Goal: Task Accomplishment & Management: Manage account settings

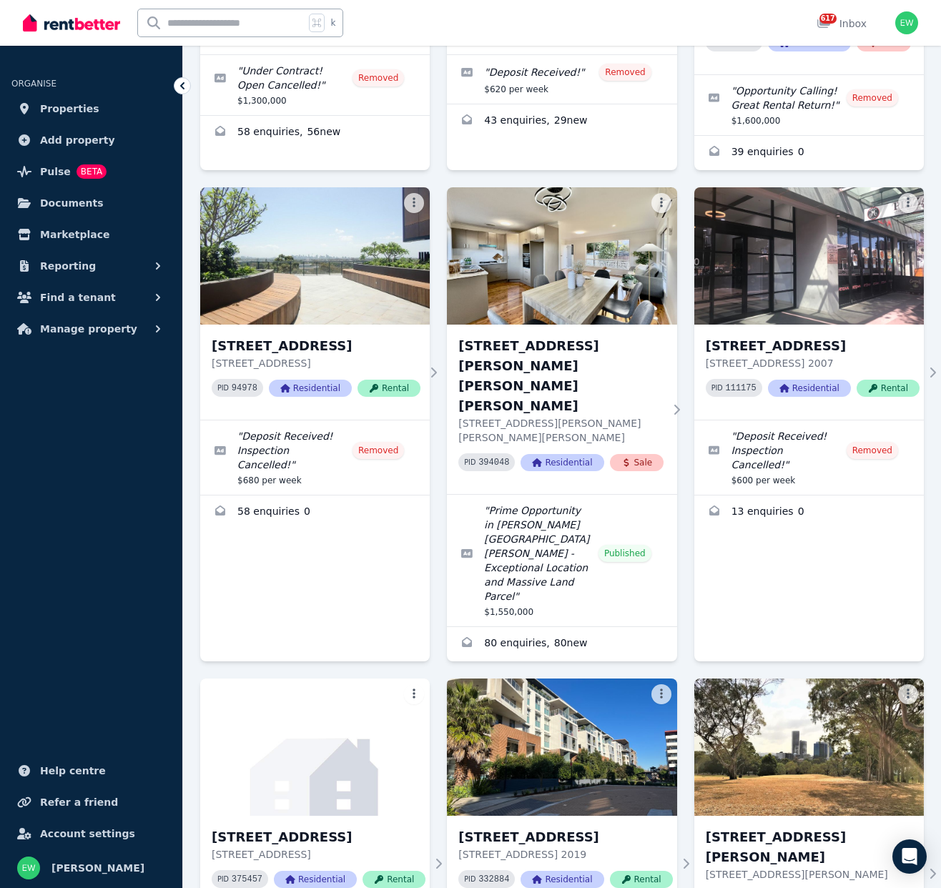
scroll to position [376, 0]
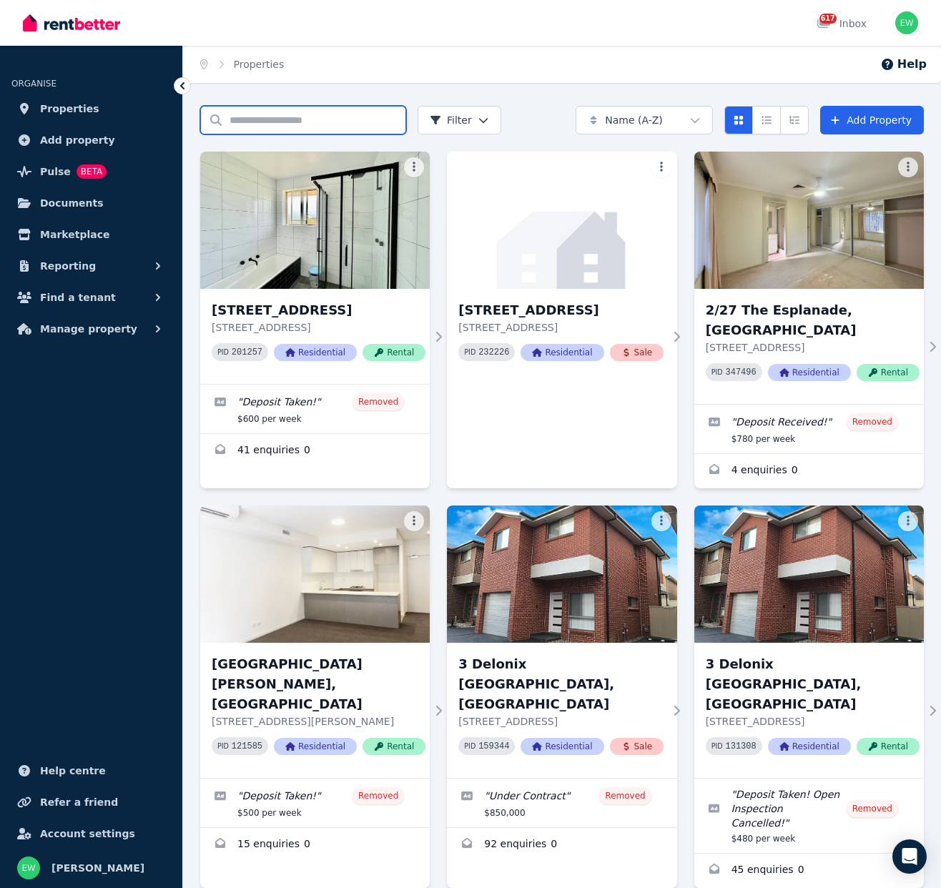
drag, startPoint x: 279, startPoint y: 121, endPoint x: 406, endPoint y: 134, distance: 127.2
click at [279, 121] on input "Search properties" at bounding box center [303, 120] width 206 height 29
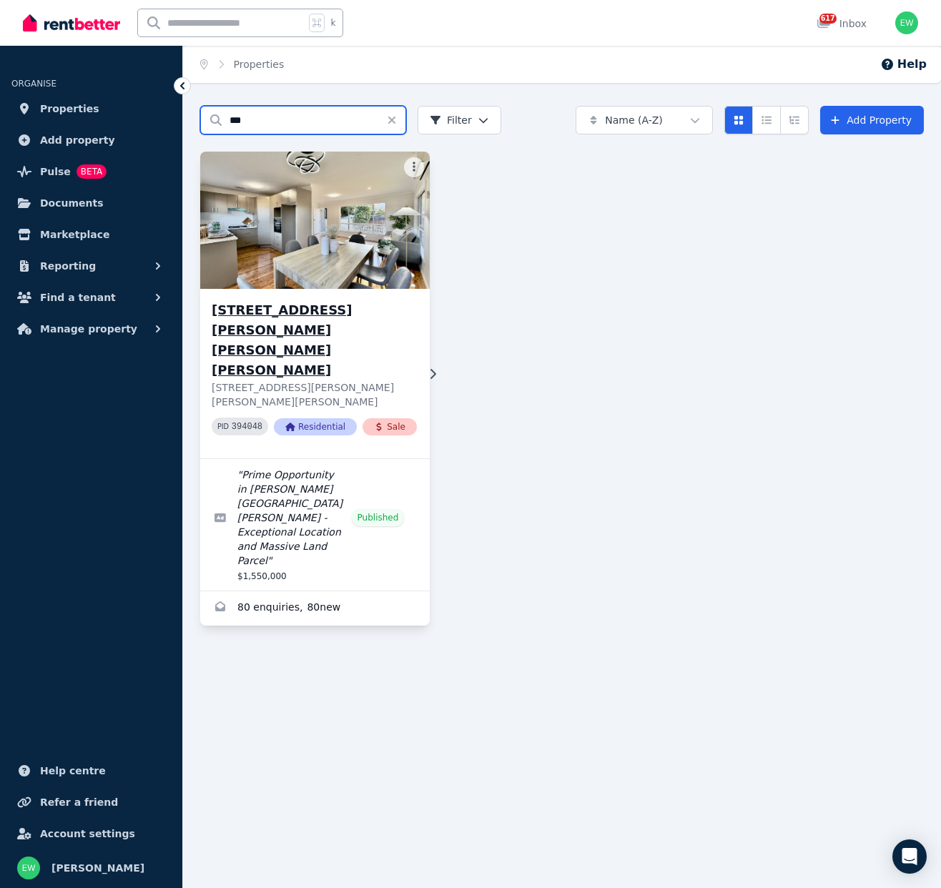
type input "***"
click at [349, 315] on h3 "[STREET_ADDRESS][PERSON_NAME][PERSON_NAME][PERSON_NAME]" at bounding box center [314, 340] width 205 height 80
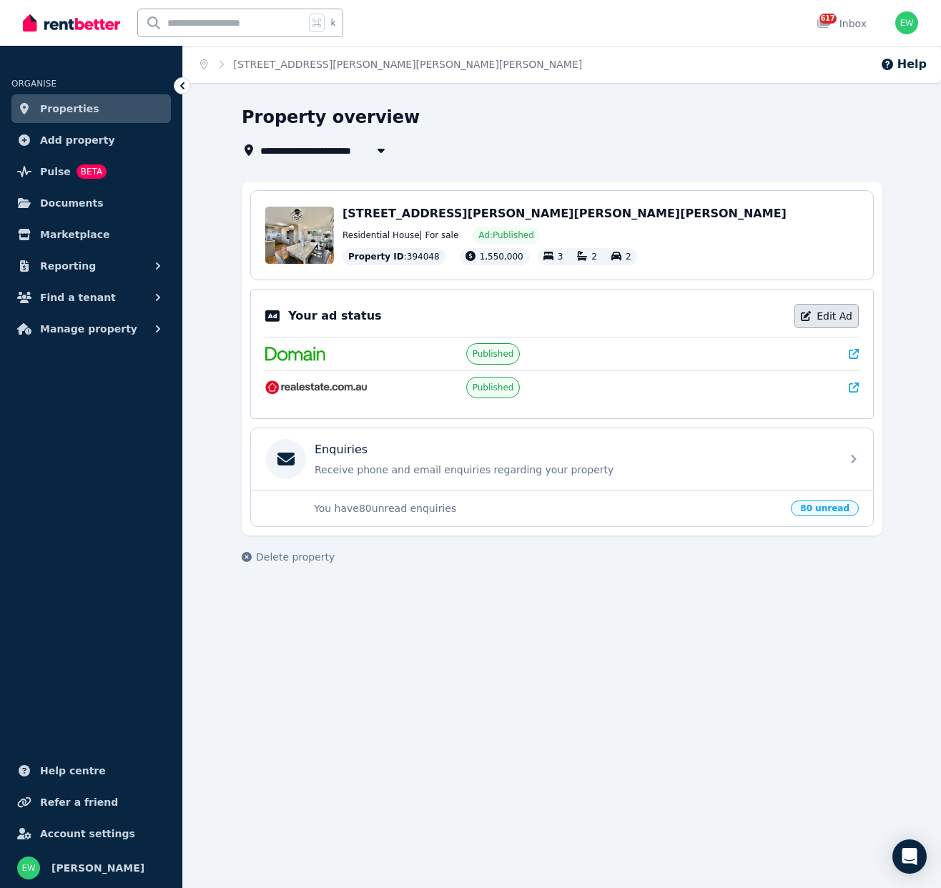
click at [846, 322] on link "Edit Ad" at bounding box center [826, 316] width 64 height 24
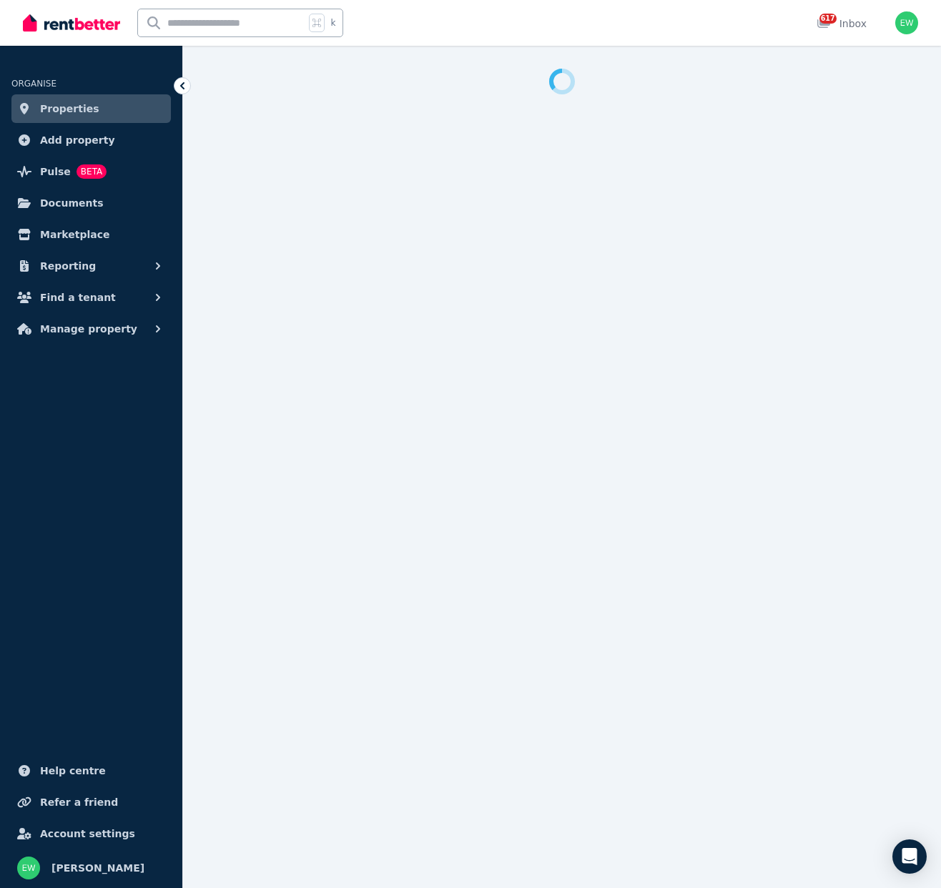
select select "**********"
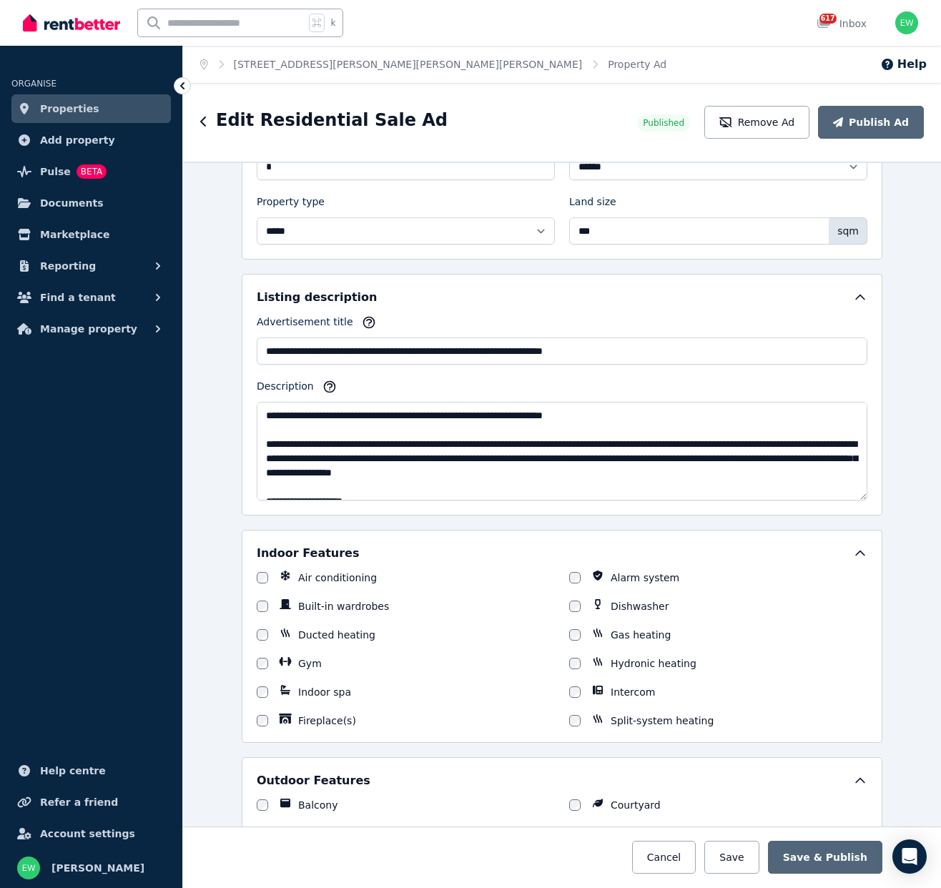
scroll to position [767, 0]
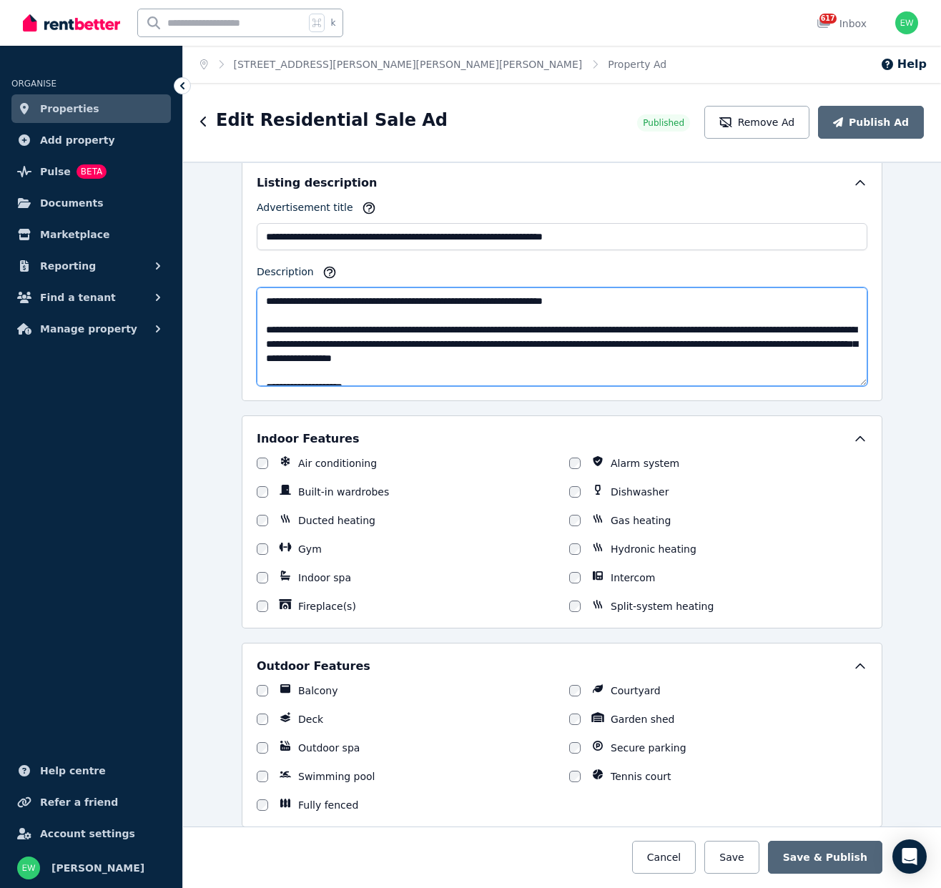
click at [273, 320] on textarea "Description" at bounding box center [562, 336] width 610 height 99
click at [271, 330] on textarea "Description" at bounding box center [562, 336] width 610 height 99
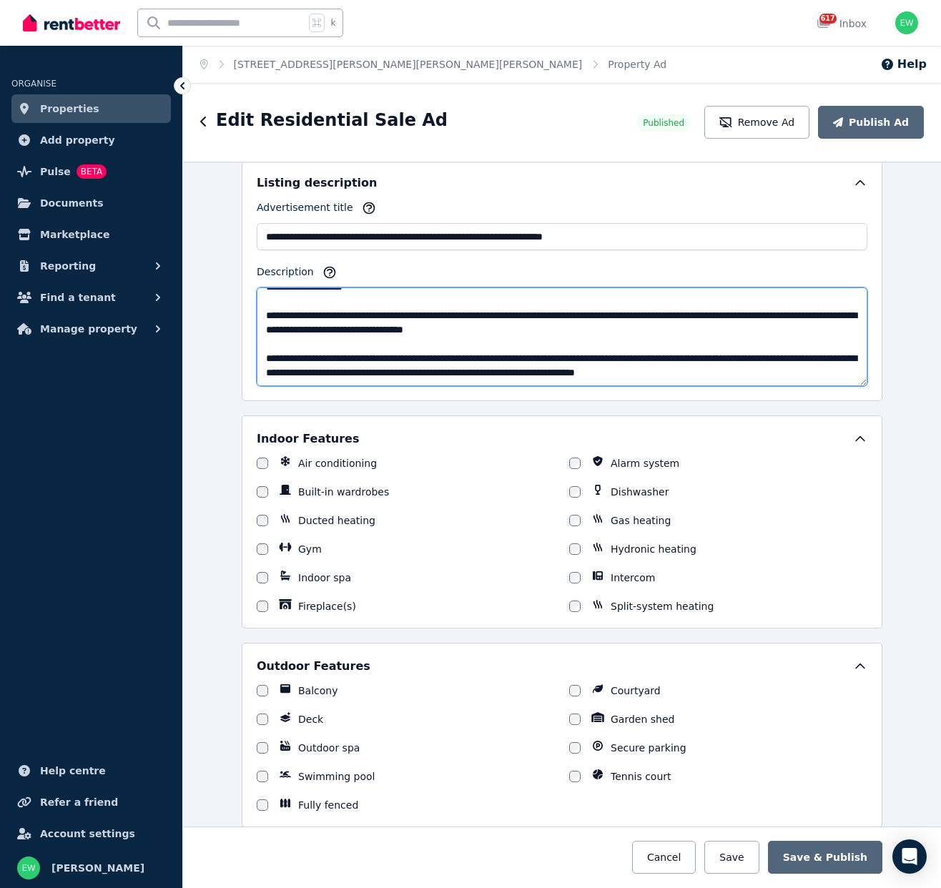
scroll to position [486, 0]
drag, startPoint x: 271, startPoint y: 330, endPoint x: 589, endPoint y: 325, distance: 318.1
click at [589, 325] on textarea "Description" at bounding box center [562, 336] width 610 height 99
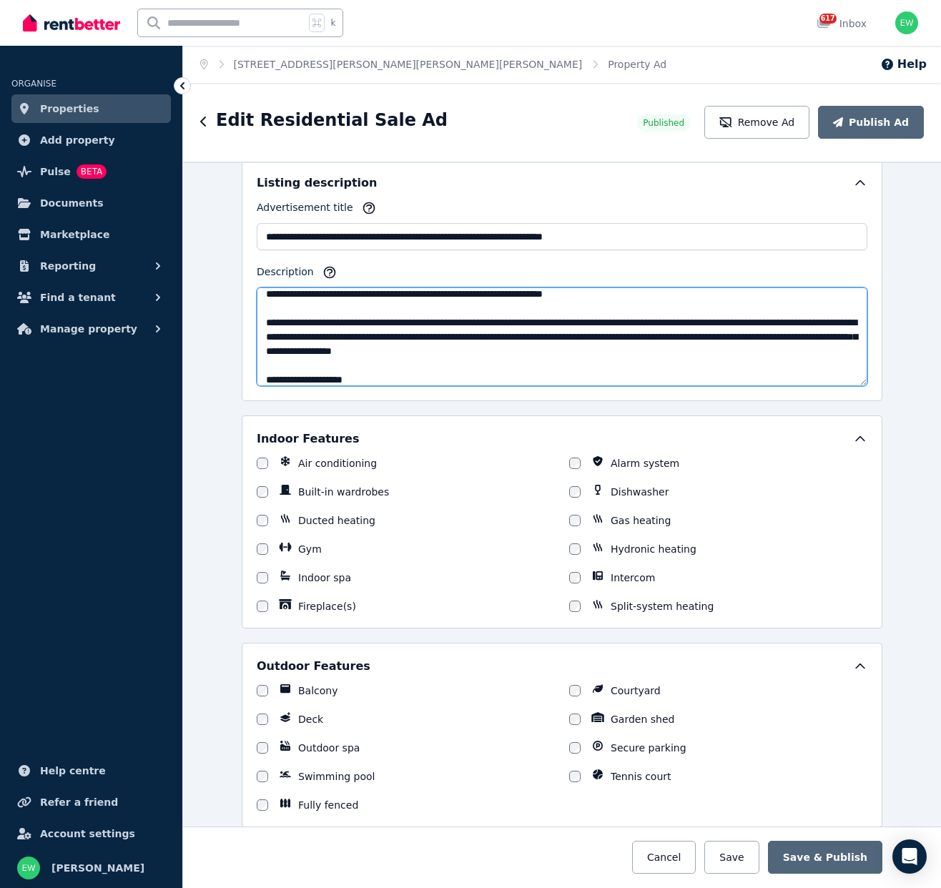
scroll to position [16, 0]
